Goal: Book appointment/travel/reservation

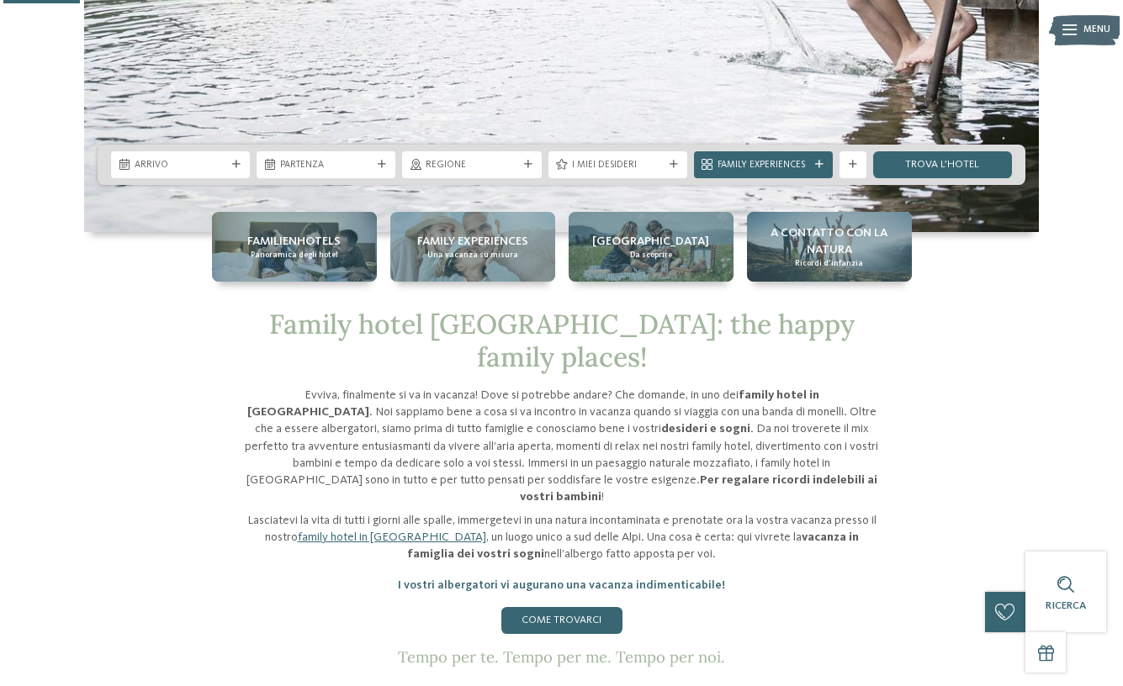
scroll to position [425, 0]
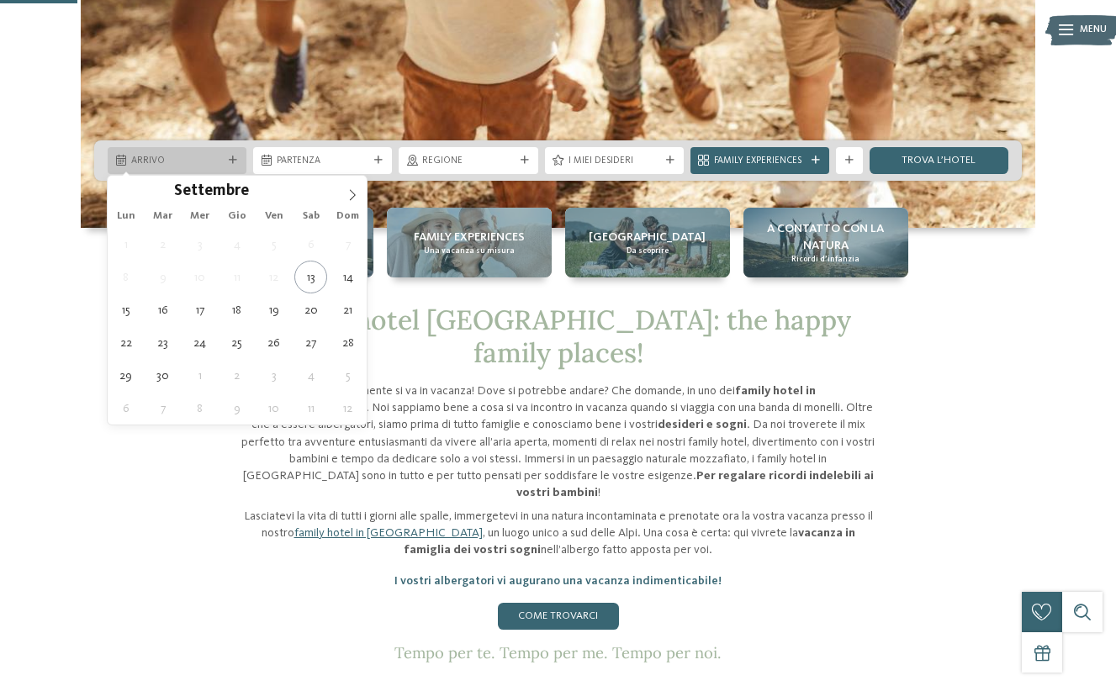
click at [233, 159] on icon at bounding box center [233, 160] width 8 height 8
click at [349, 192] on icon at bounding box center [353, 195] width 12 height 12
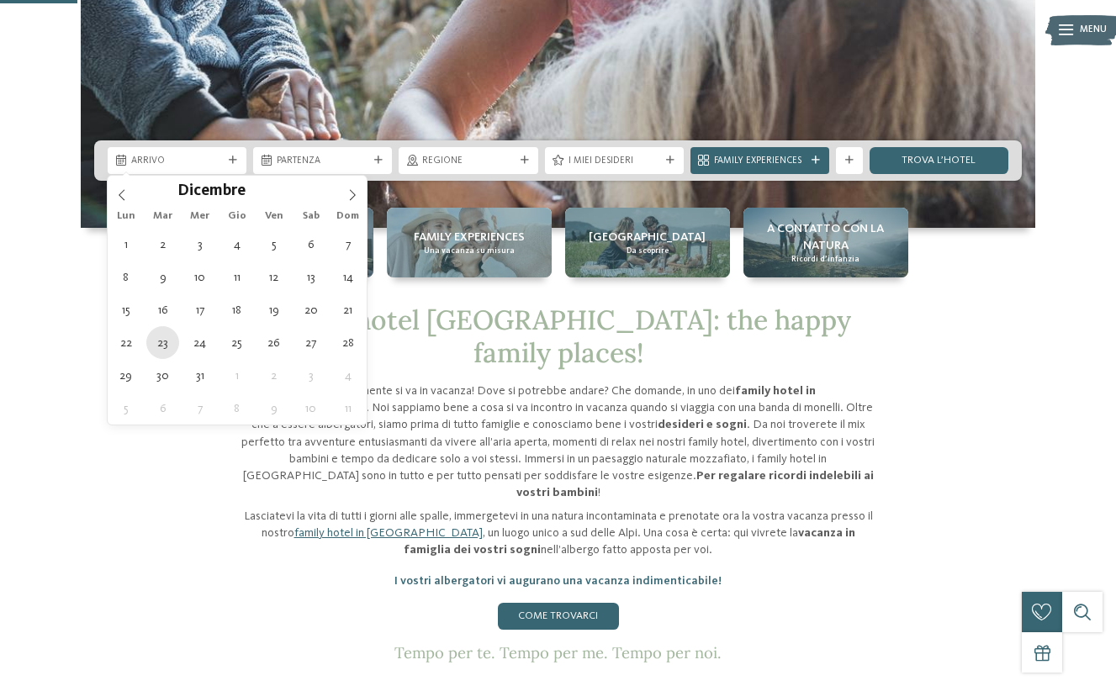
type div "[DATE]"
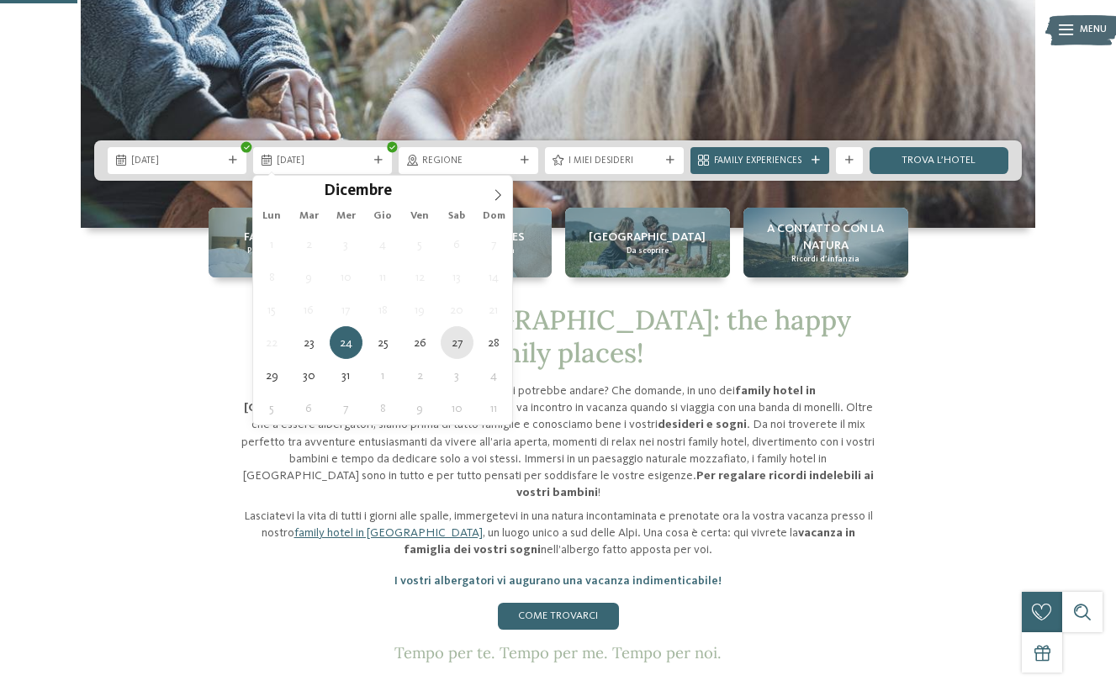
type div "27.12.2025"
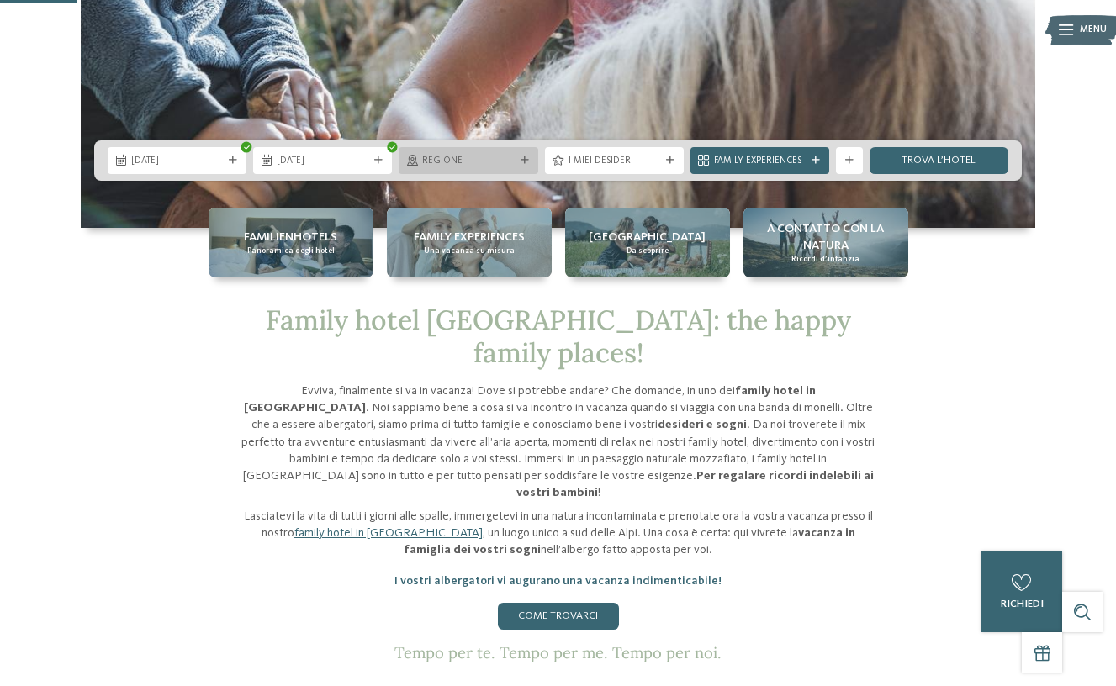
click at [527, 158] on icon at bounding box center [525, 160] width 8 height 8
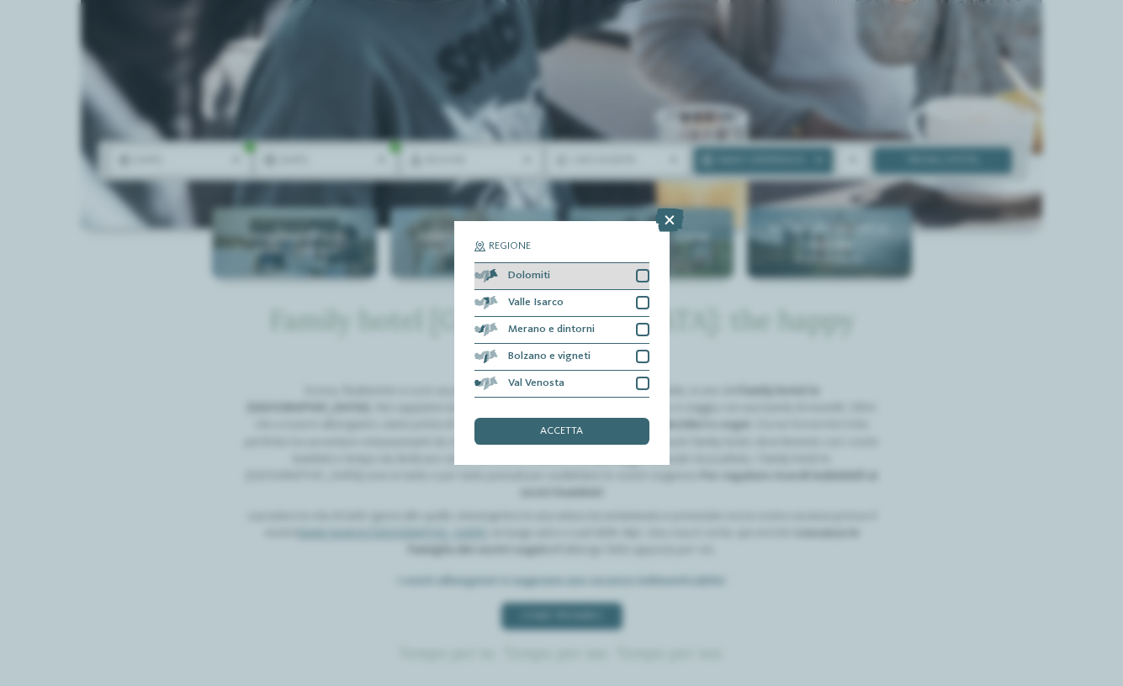
click at [645, 263] on div "Dolomiti" at bounding box center [561, 276] width 175 height 27
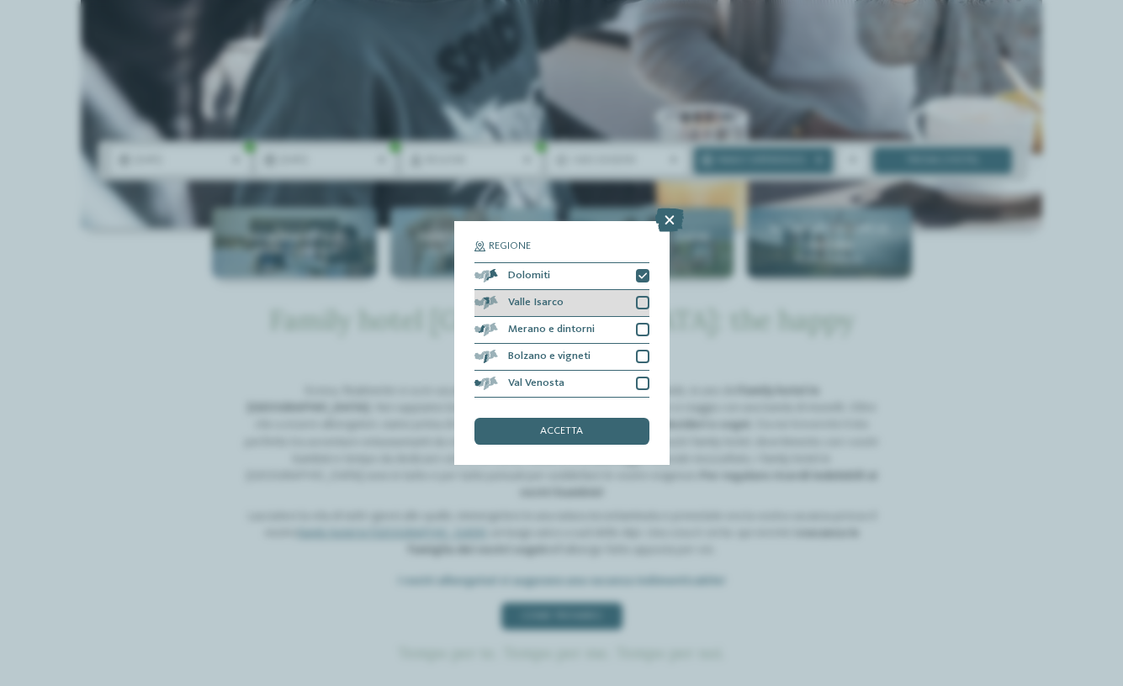
click at [644, 296] on div at bounding box center [642, 302] width 13 height 13
click at [644, 323] on div at bounding box center [642, 329] width 13 height 13
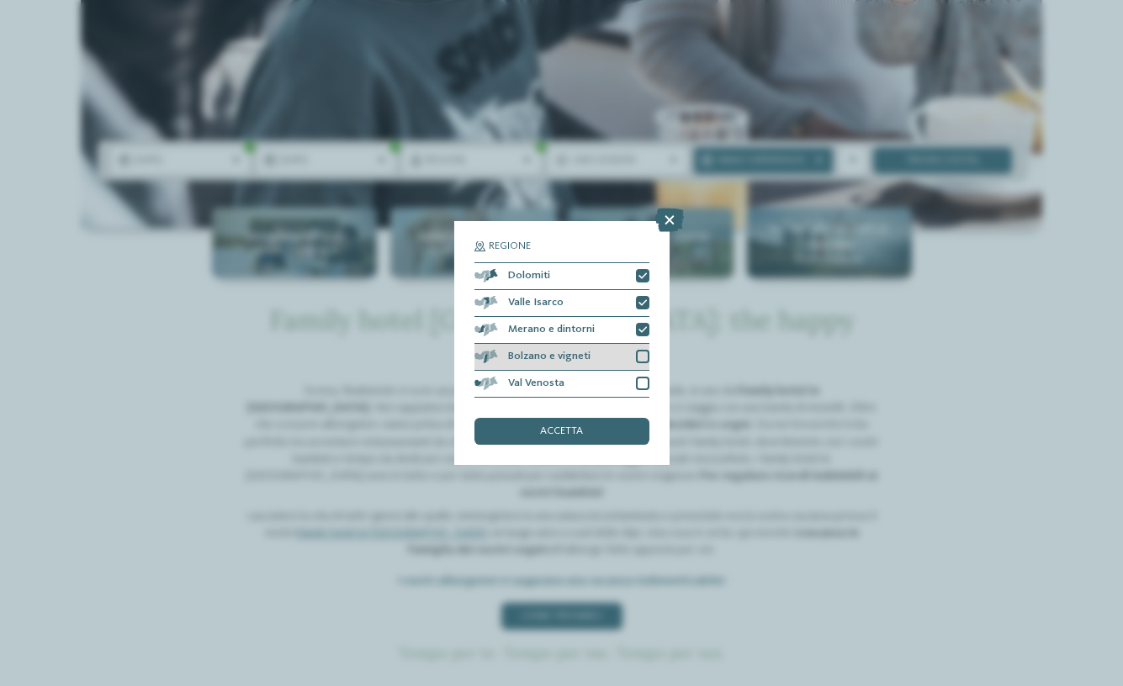
click at [642, 350] on div at bounding box center [642, 356] width 13 height 13
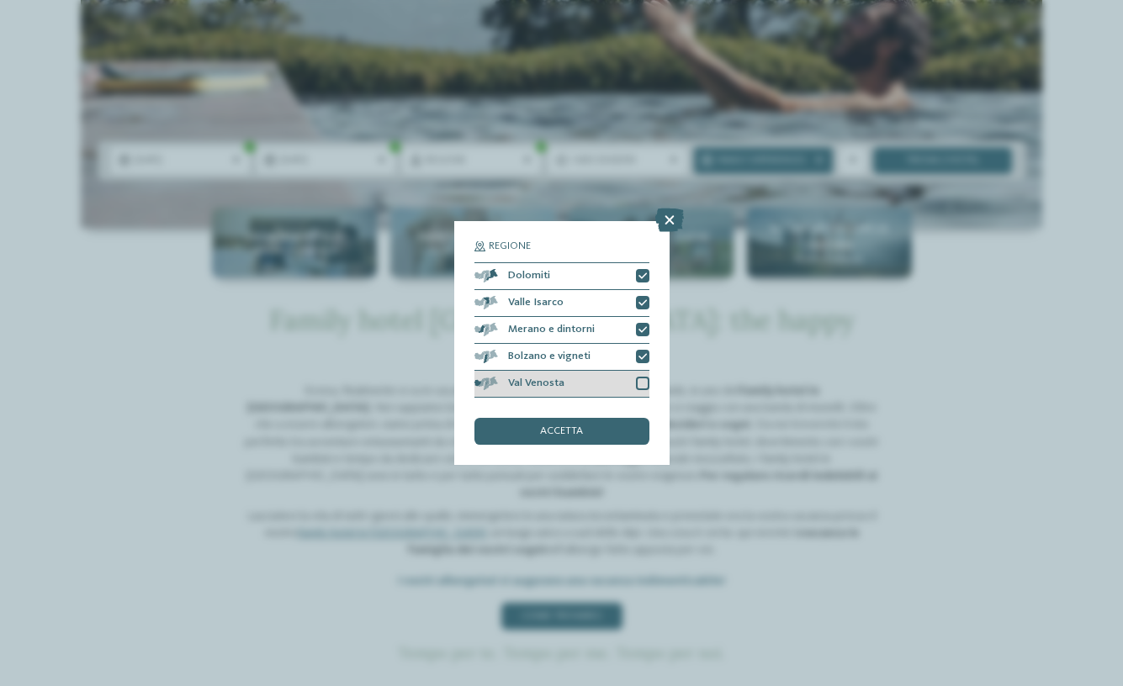
click at [641, 377] on div at bounding box center [642, 383] width 13 height 13
click at [629, 418] on div "accetta" at bounding box center [561, 431] width 175 height 27
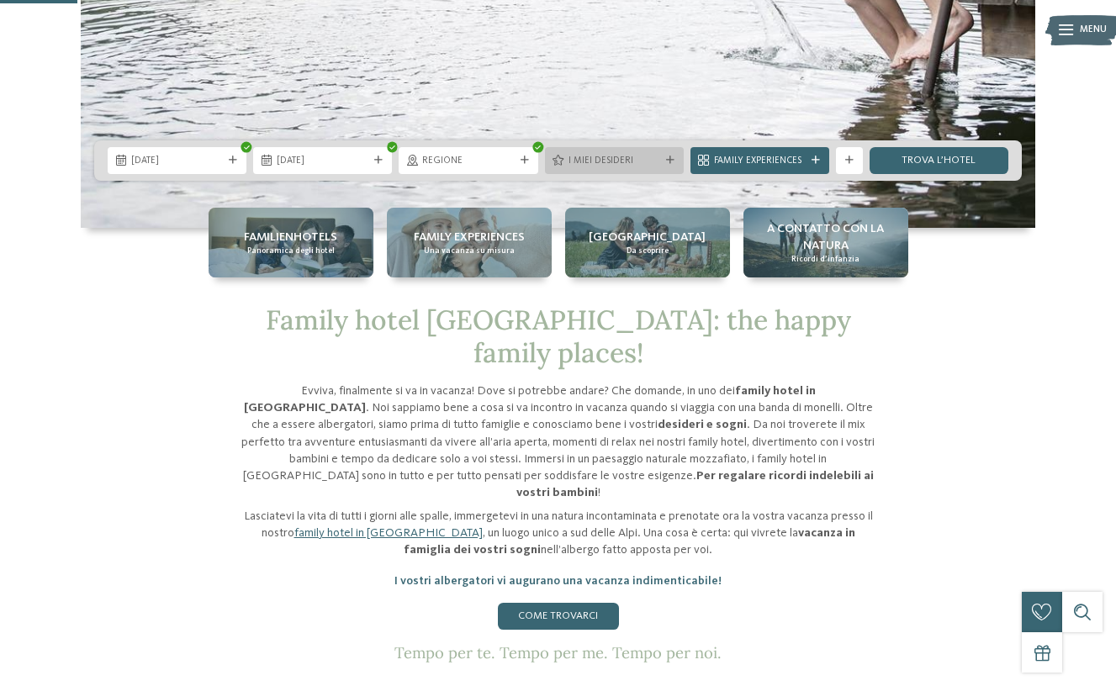
click at [569, 159] on span "I miei desideri" at bounding box center [615, 161] width 92 height 13
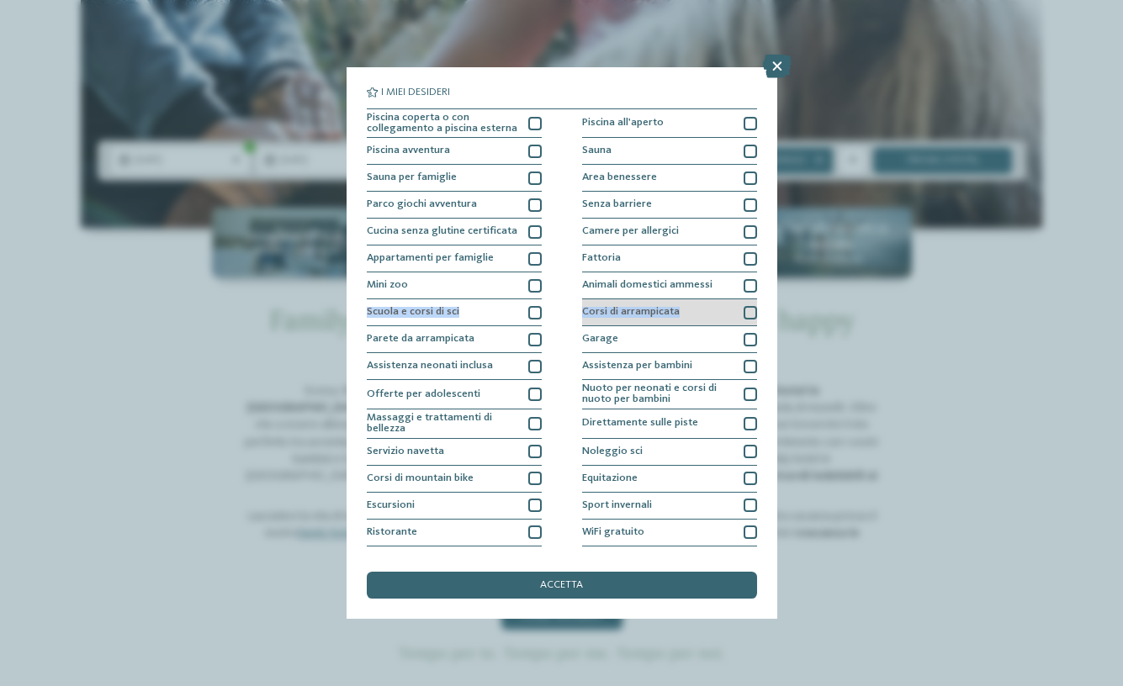
drag, startPoint x: 752, startPoint y: 286, endPoint x: 753, endPoint y: 324, distance: 37.9
click at [753, 324] on div "Piscina coperta o con collegamento a piscina esterna Piscina all'aperto Piscina…" at bounding box center [562, 340] width 390 height 465
click at [753, 324] on div "Corsi di arrampicata" at bounding box center [669, 312] width 175 height 27
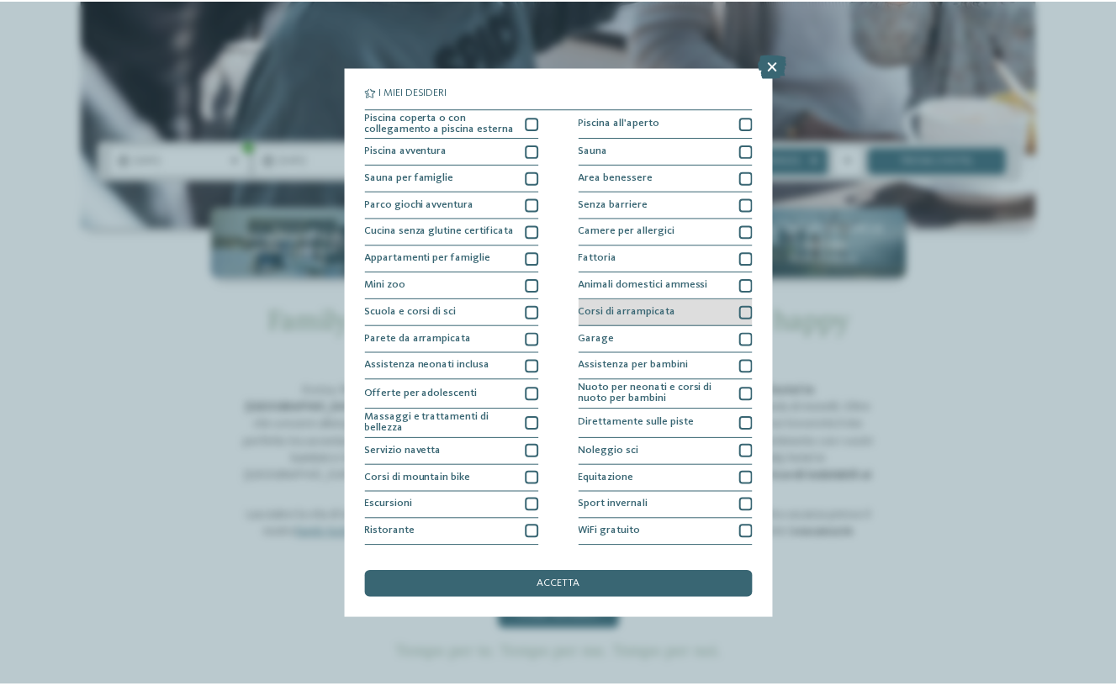
scroll to position [0, 0]
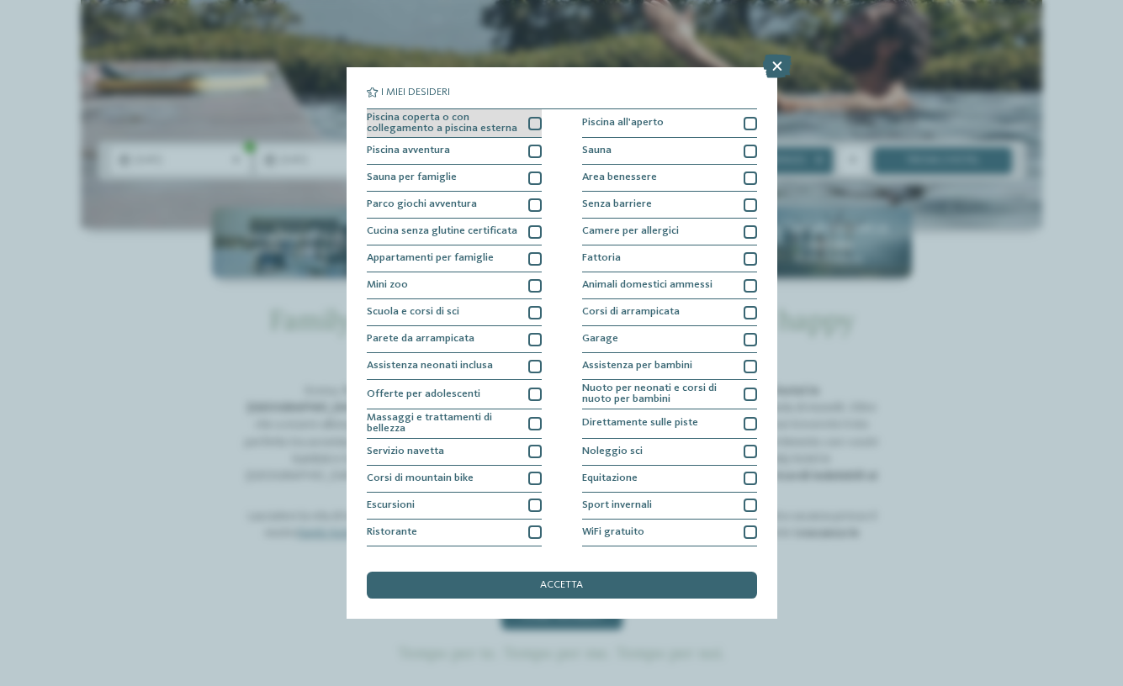
click at [533, 119] on div at bounding box center [534, 123] width 13 height 13
click at [613, 572] on div "accetta" at bounding box center [562, 585] width 390 height 27
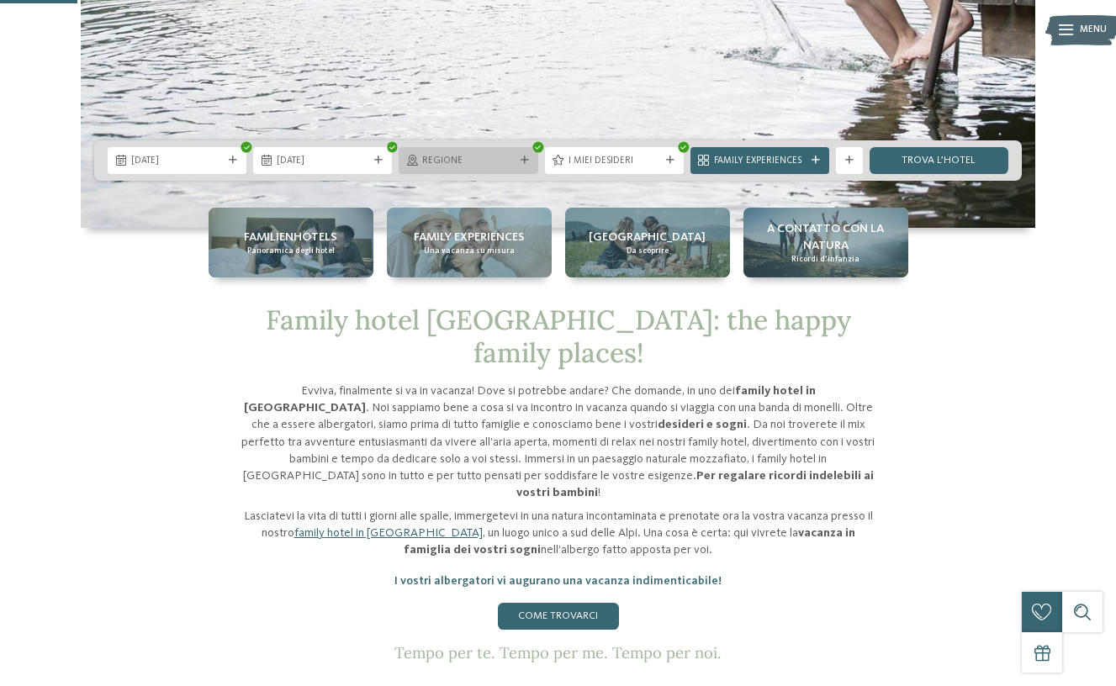
click at [498, 159] on span "Regione" at bounding box center [468, 161] width 92 height 13
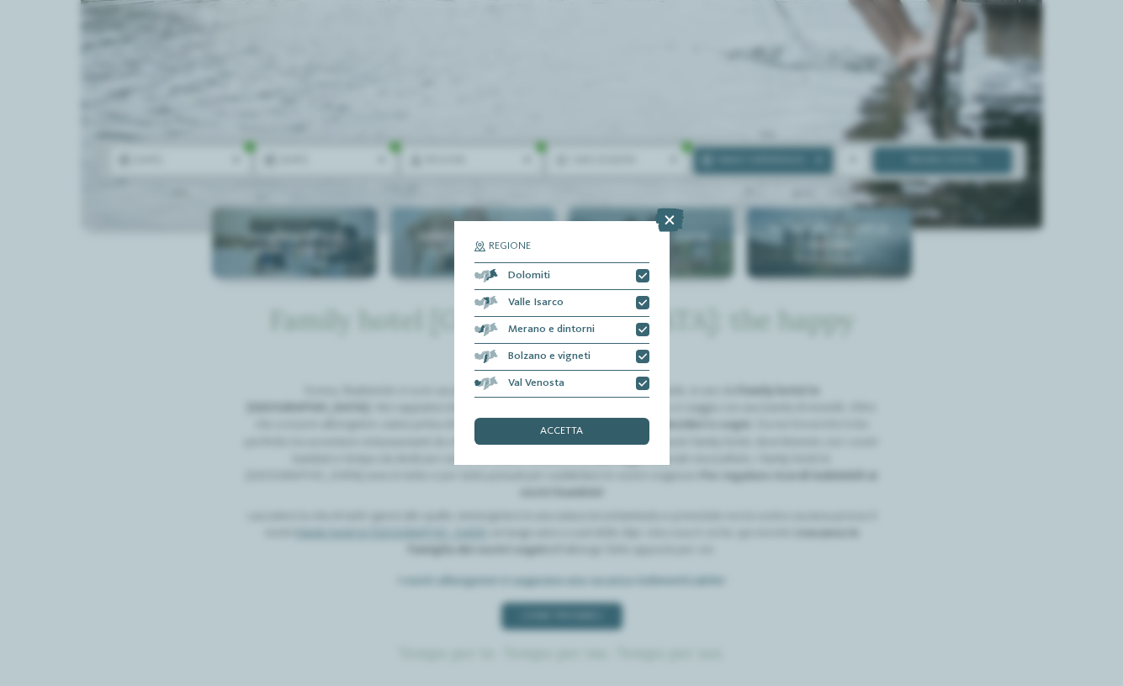
click at [532, 418] on div "accetta" at bounding box center [561, 431] width 175 height 27
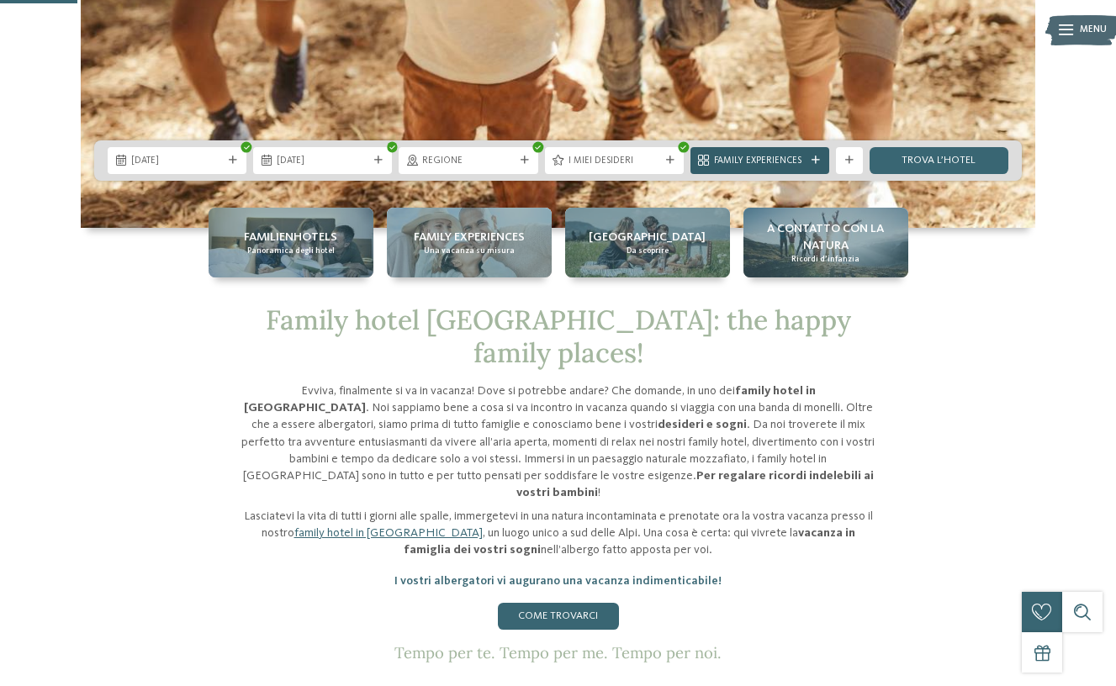
click at [820, 161] on div at bounding box center [815, 160] width 13 height 8
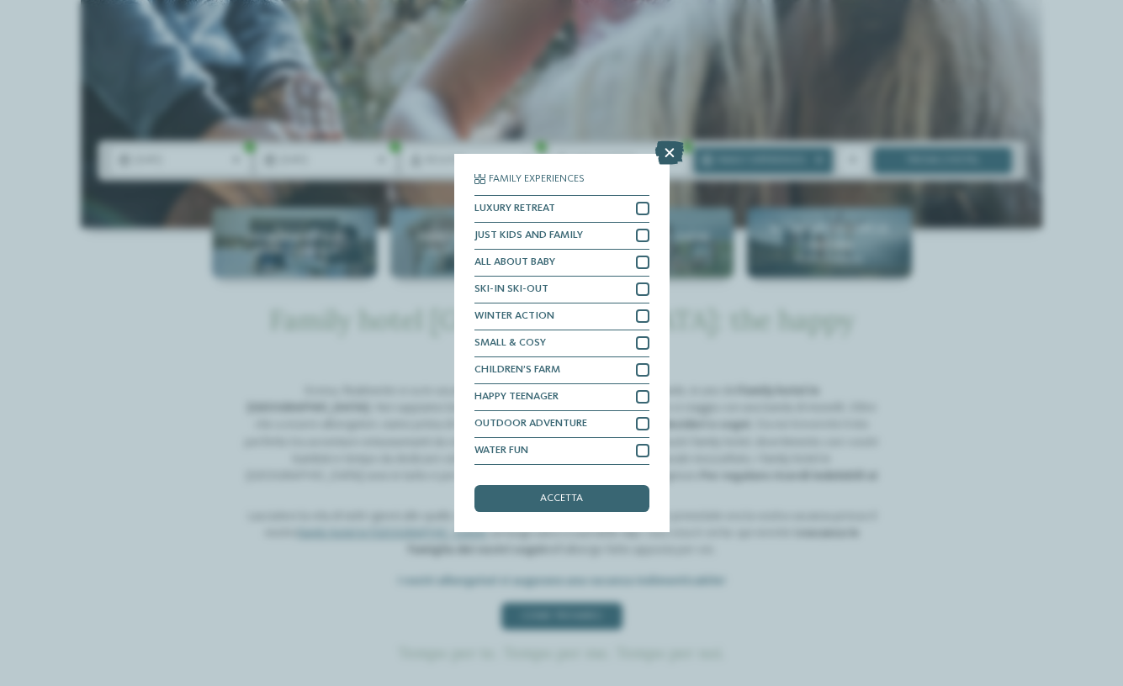
click at [664, 141] on icon at bounding box center [669, 153] width 29 height 24
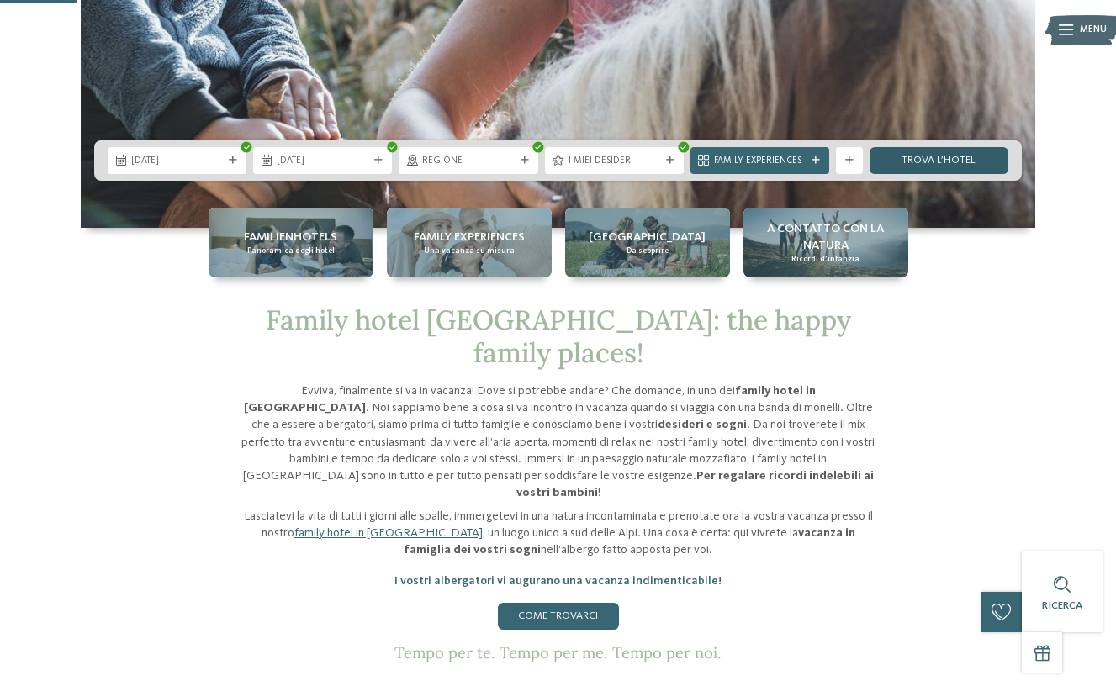
click at [948, 162] on link "trova l’hotel" at bounding box center [939, 160] width 139 height 27
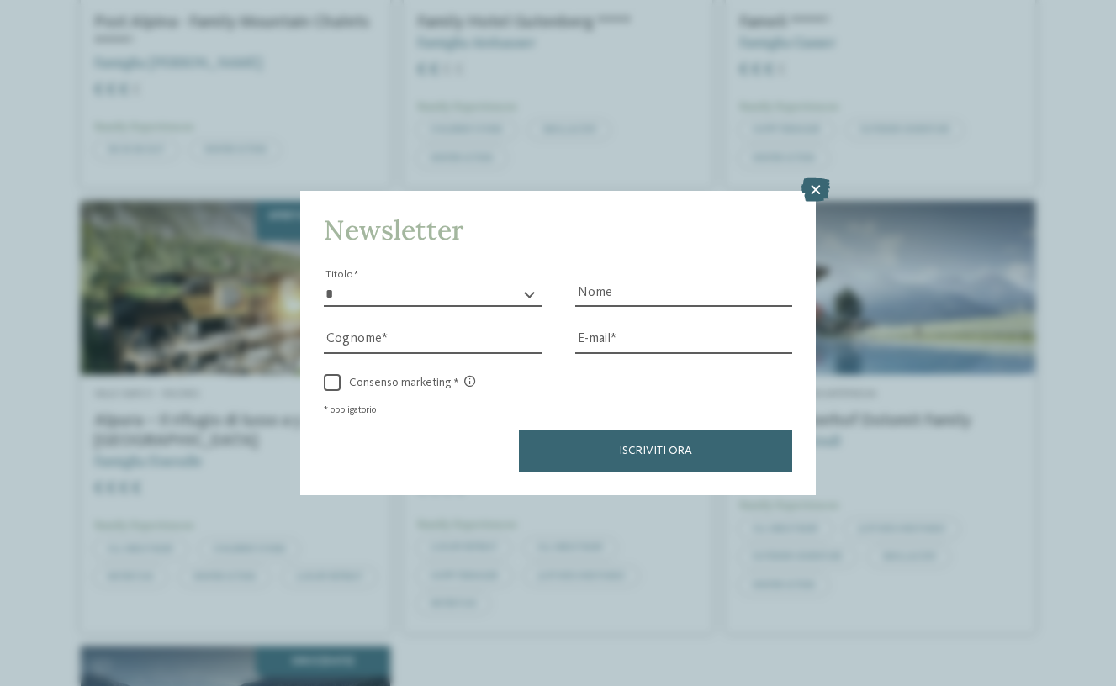
scroll to position [1580, 0]
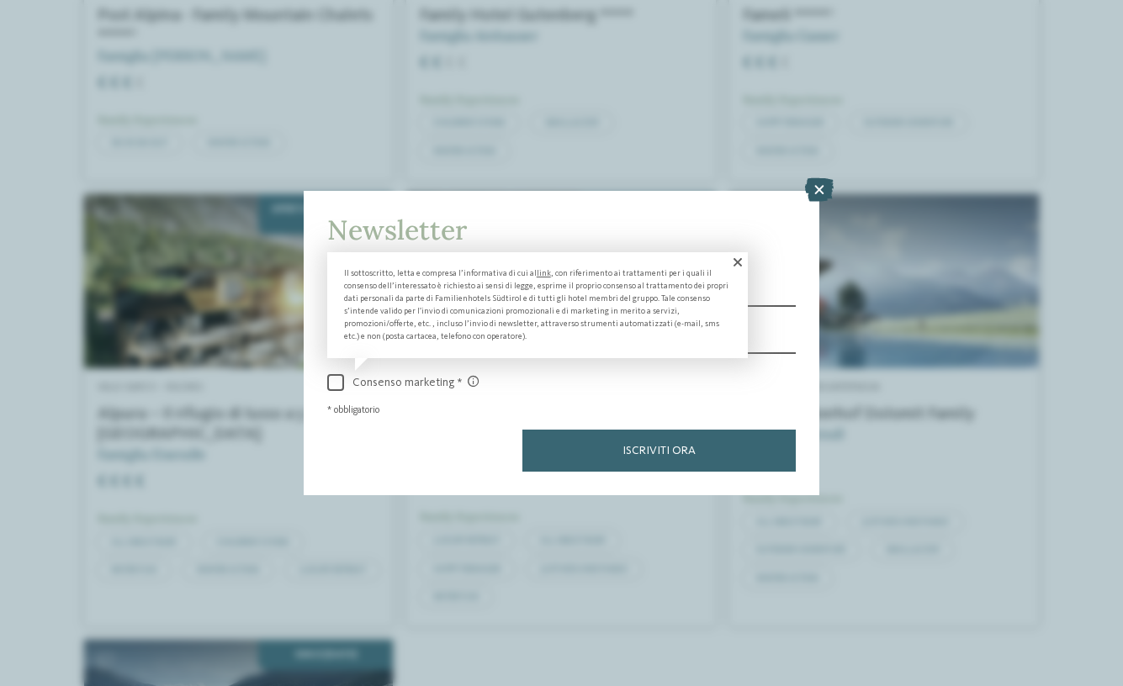
click at [818, 178] on icon at bounding box center [819, 190] width 29 height 24
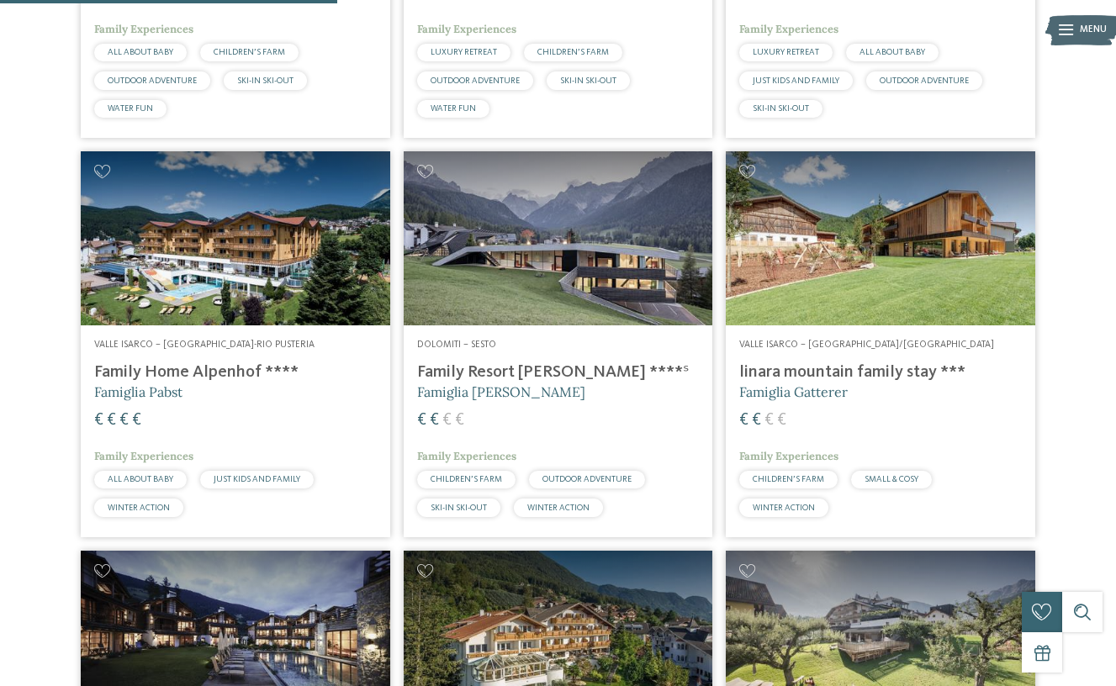
scroll to position [824, 0]
click at [509, 366] on h4 "Family Resort Rainer ****ˢ" at bounding box center [558, 372] width 283 height 20
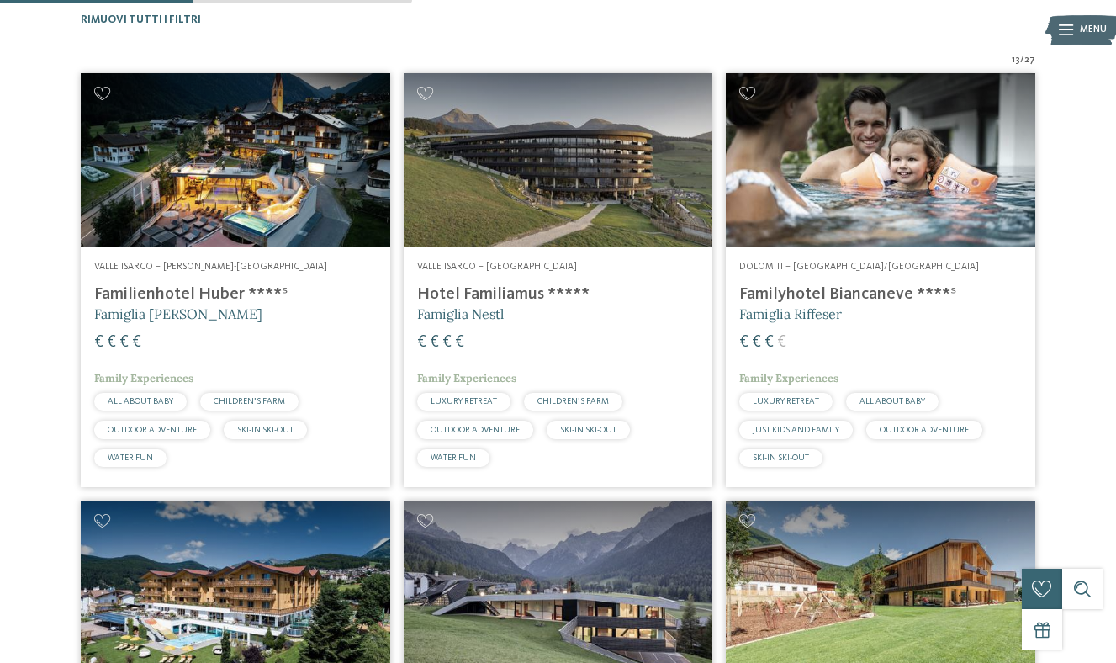
scroll to position [476, 0]
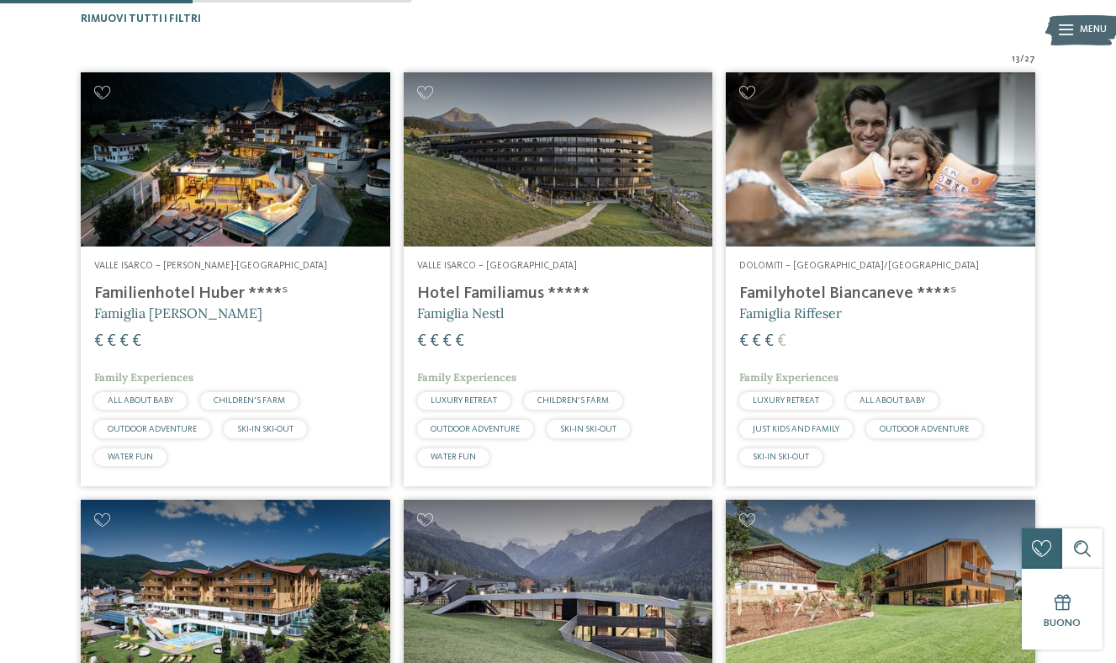
click at [773, 288] on h4 "Familyhotel Biancaneve ****ˢ" at bounding box center [880, 293] width 283 height 20
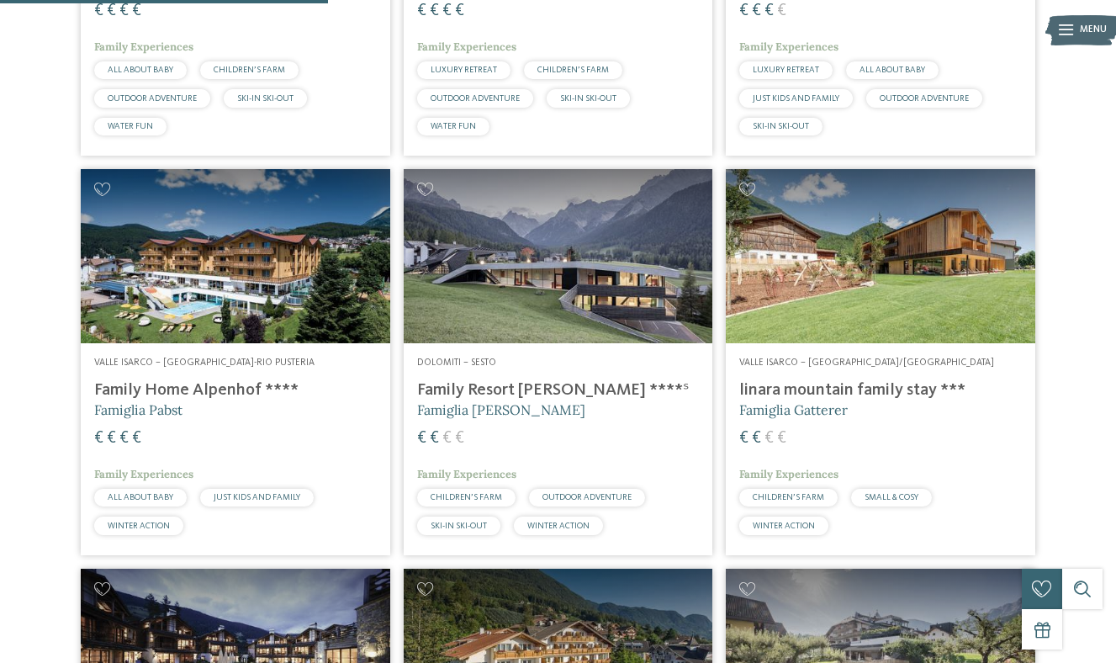
scroll to position [810, 0]
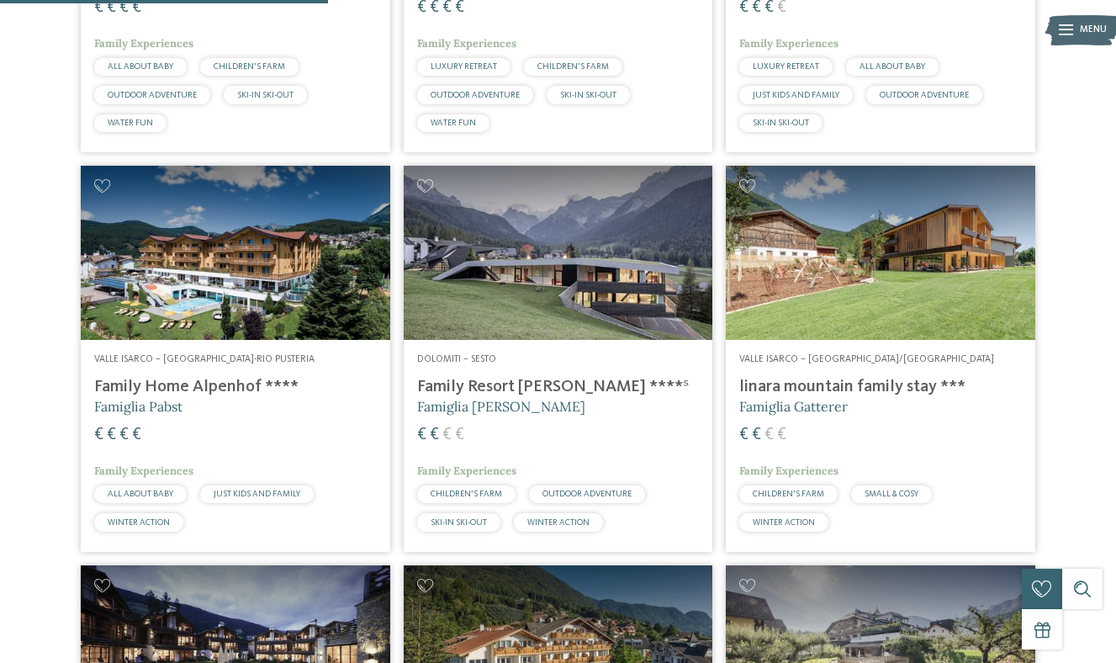
click at [832, 381] on h4 "linara mountain family stay ***" at bounding box center [880, 387] width 283 height 20
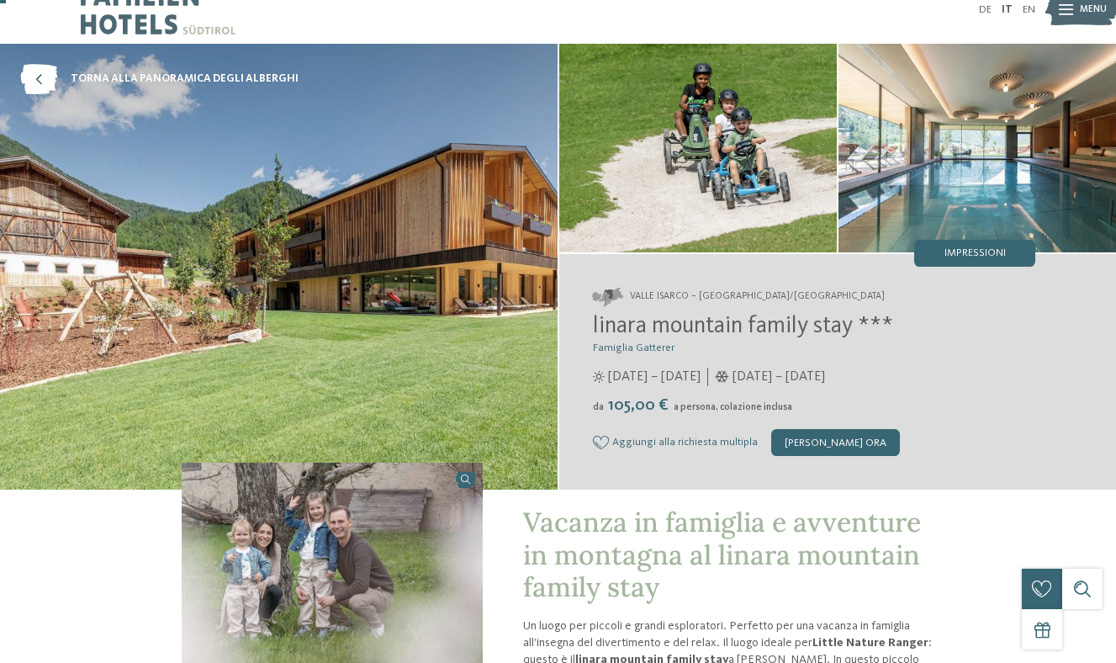
scroll to position [24, 0]
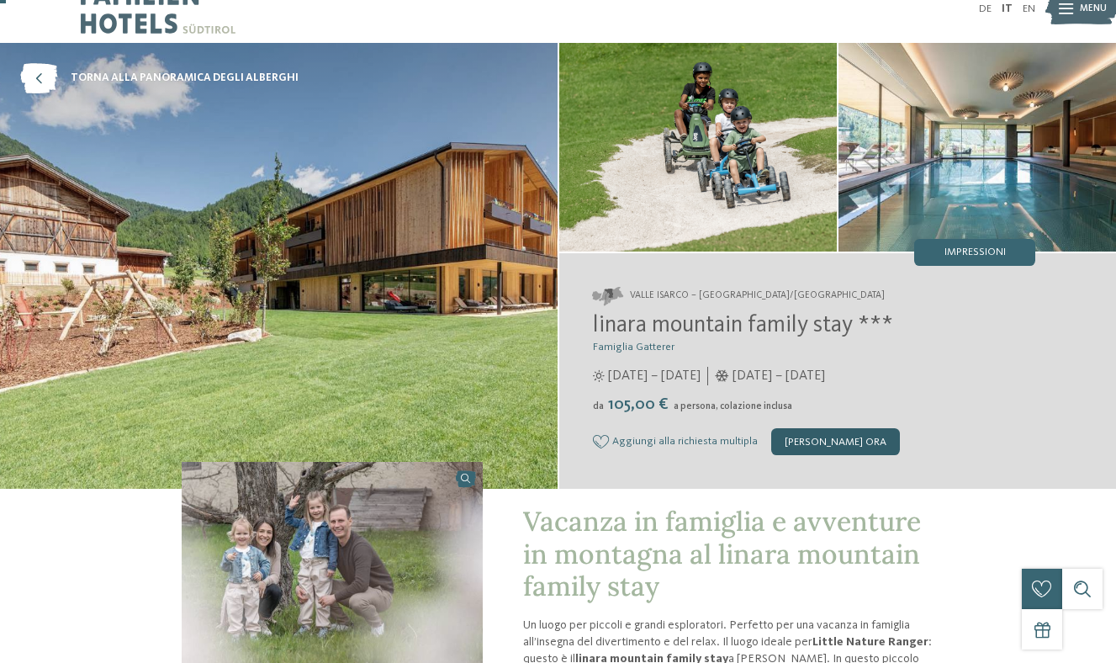
click at [844, 443] on div "[PERSON_NAME] ora" at bounding box center [835, 441] width 129 height 27
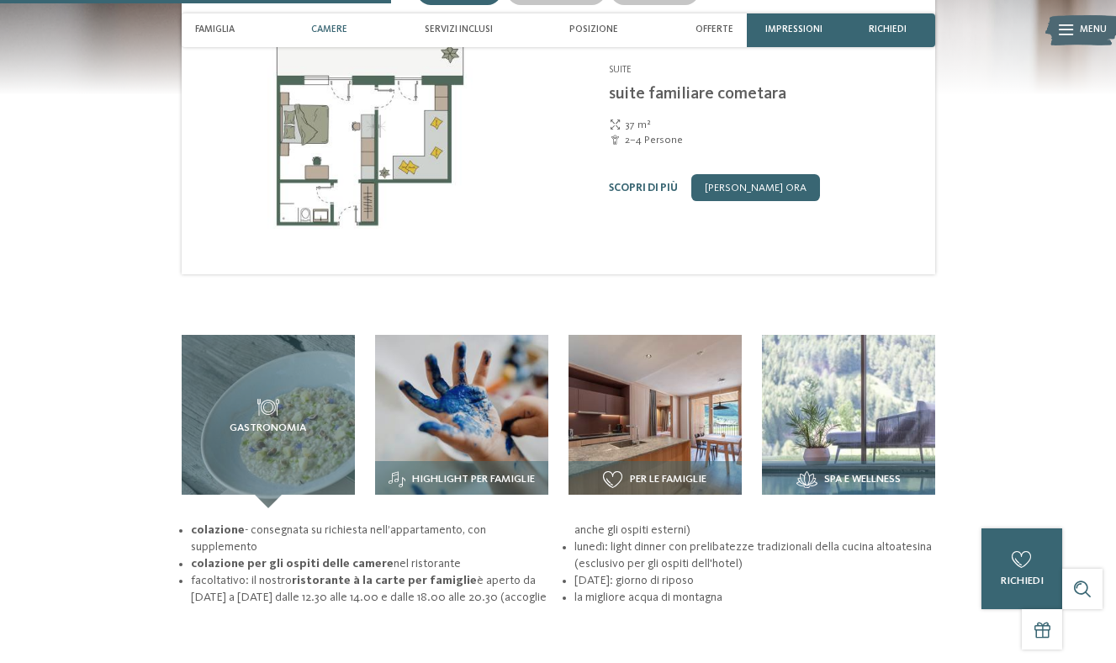
scroll to position [1537, 0]
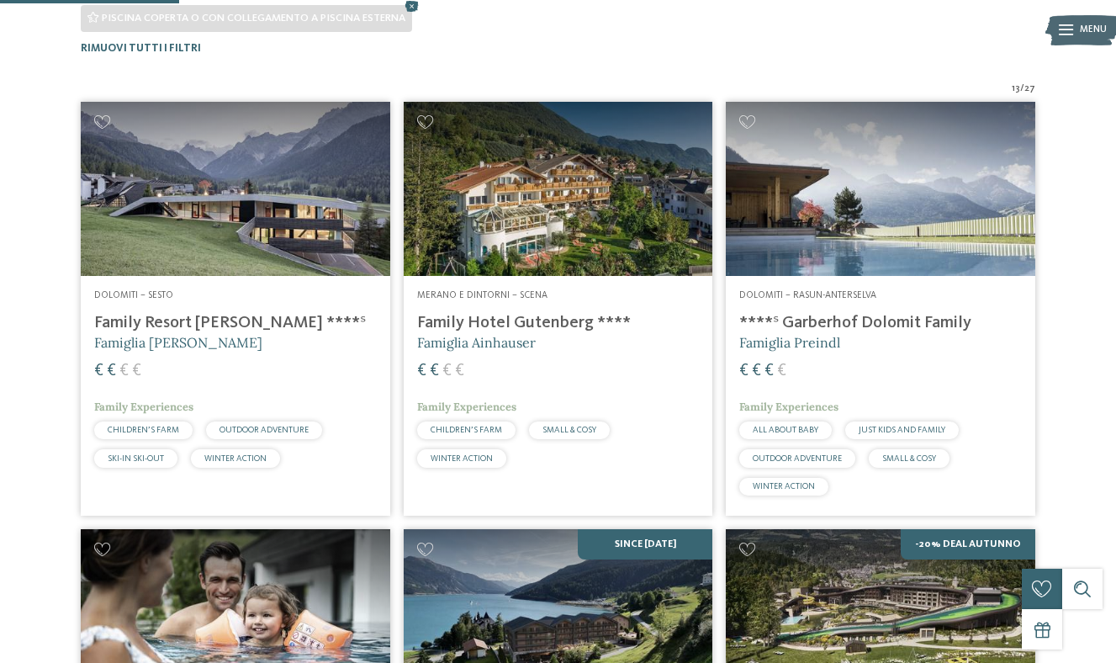
click at [483, 320] on h4 "Family Hotel Gutenberg ****" at bounding box center [558, 323] width 283 height 20
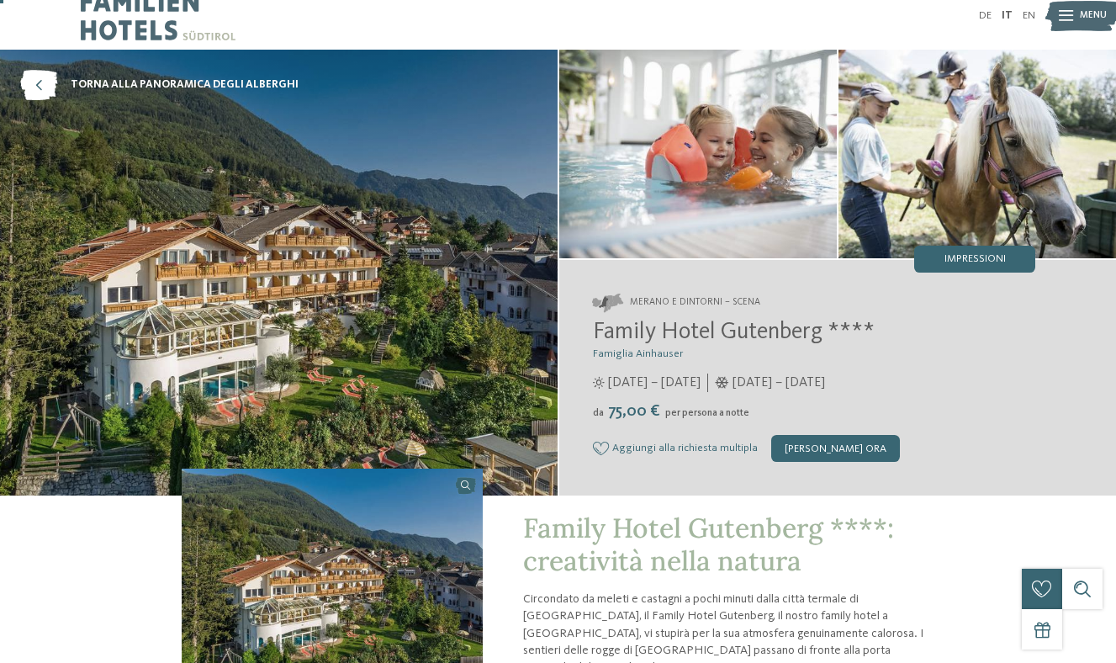
scroll to position [26, 0]
